Goal: Task Accomplishment & Management: Manage account settings

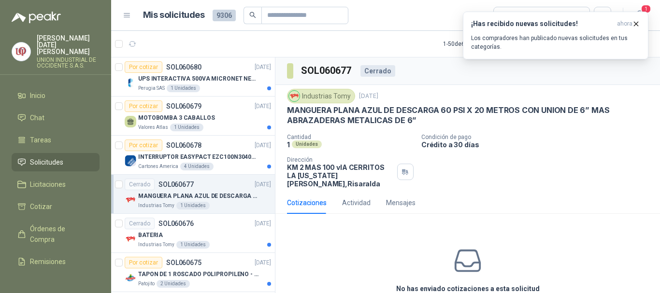
click at [57, 157] on span "Solicitudes" at bounding box center [46, 162] width 33 height 11
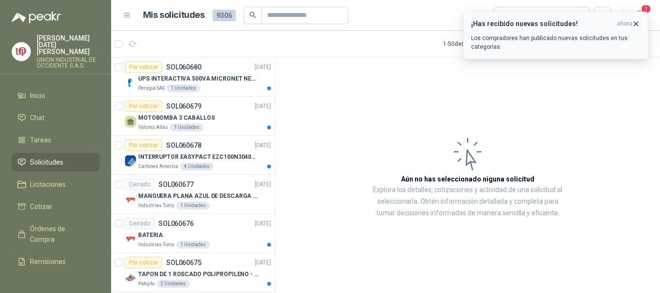
click at [635, 23] on icon "button" at bounding box center [636, 24] width 4 height 4
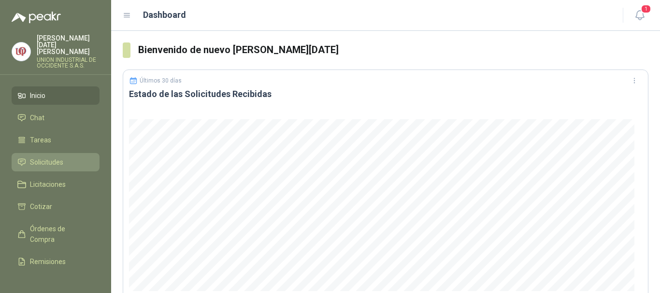
click at [47, 160] on span "Solicitudes" at bounding box center [46, 162] width 33 height 11
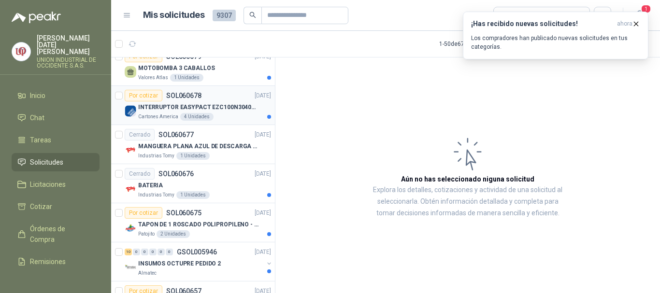
scroll to position [145, 0]
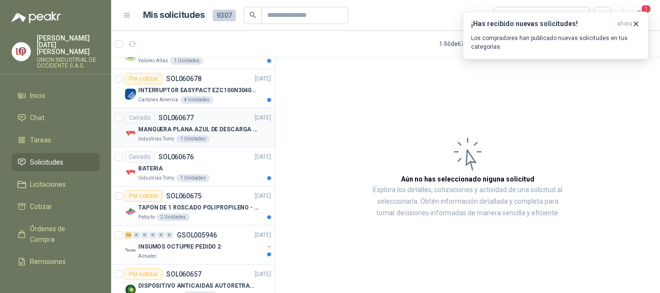
click at [154, 130] on p "MANGUERA PLANA AZUL DE DESCARGA 60 PSI X 20 METROS CON UNION DE 6” MAS ABRAZADE…" at bounding box center [198, 129] width 120 height 9
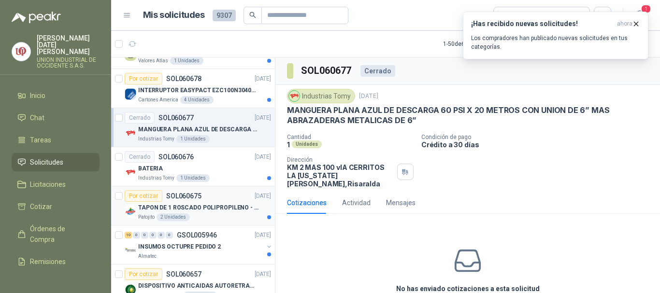
click at [167, 208] on p "TAPON DE 1 ROSCADO POLIPROPILENO - HEMBRA NPT" at bounding box center [198, 207] width 120 height 9
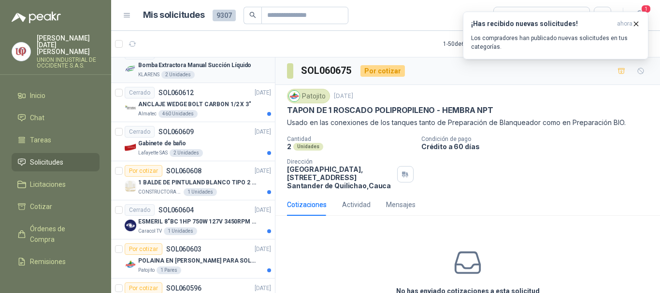
scroll to position [918, 0]
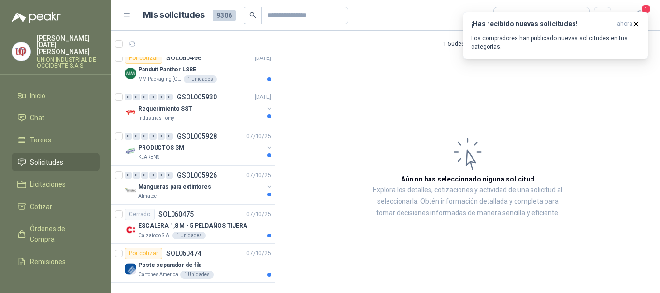
scroll to position [1738, 0]
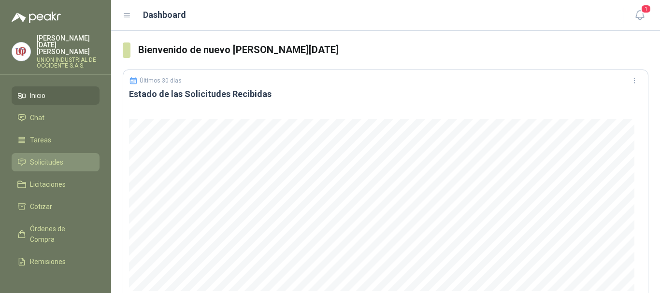
click at [39, 157] on span "Solicitudes" at bounding box center [46, 162] width 33 height 11
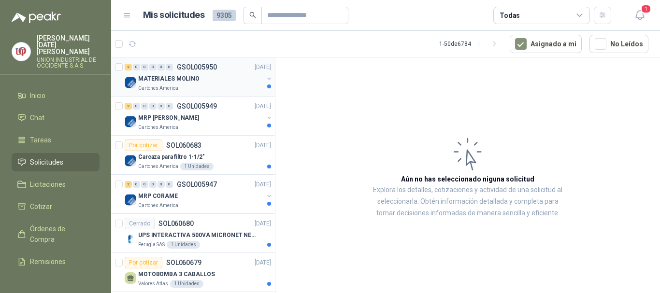
click at [177, 74] on p "MATERIALES MOLINO" at bounding box center [168, 78] width 61 height 9
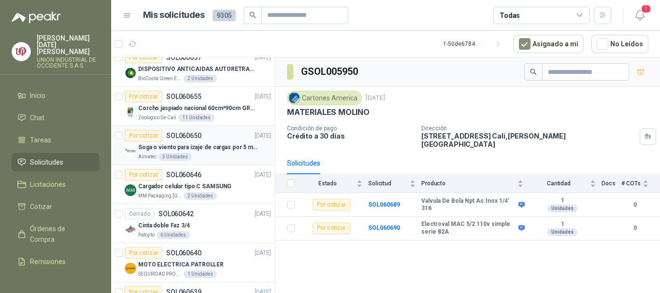
scroll to position [435, 0]
